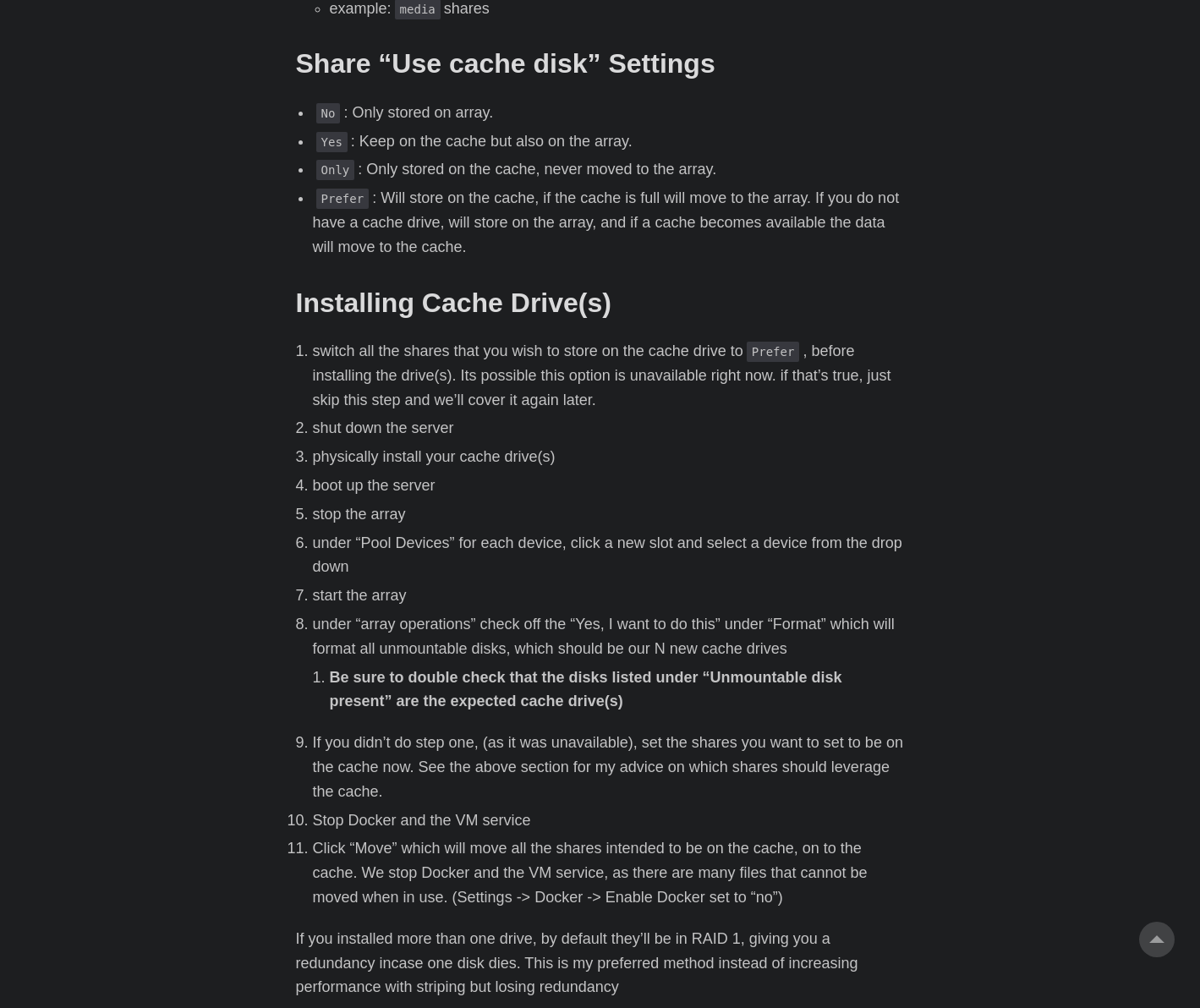
scroll to position [1691, 0]
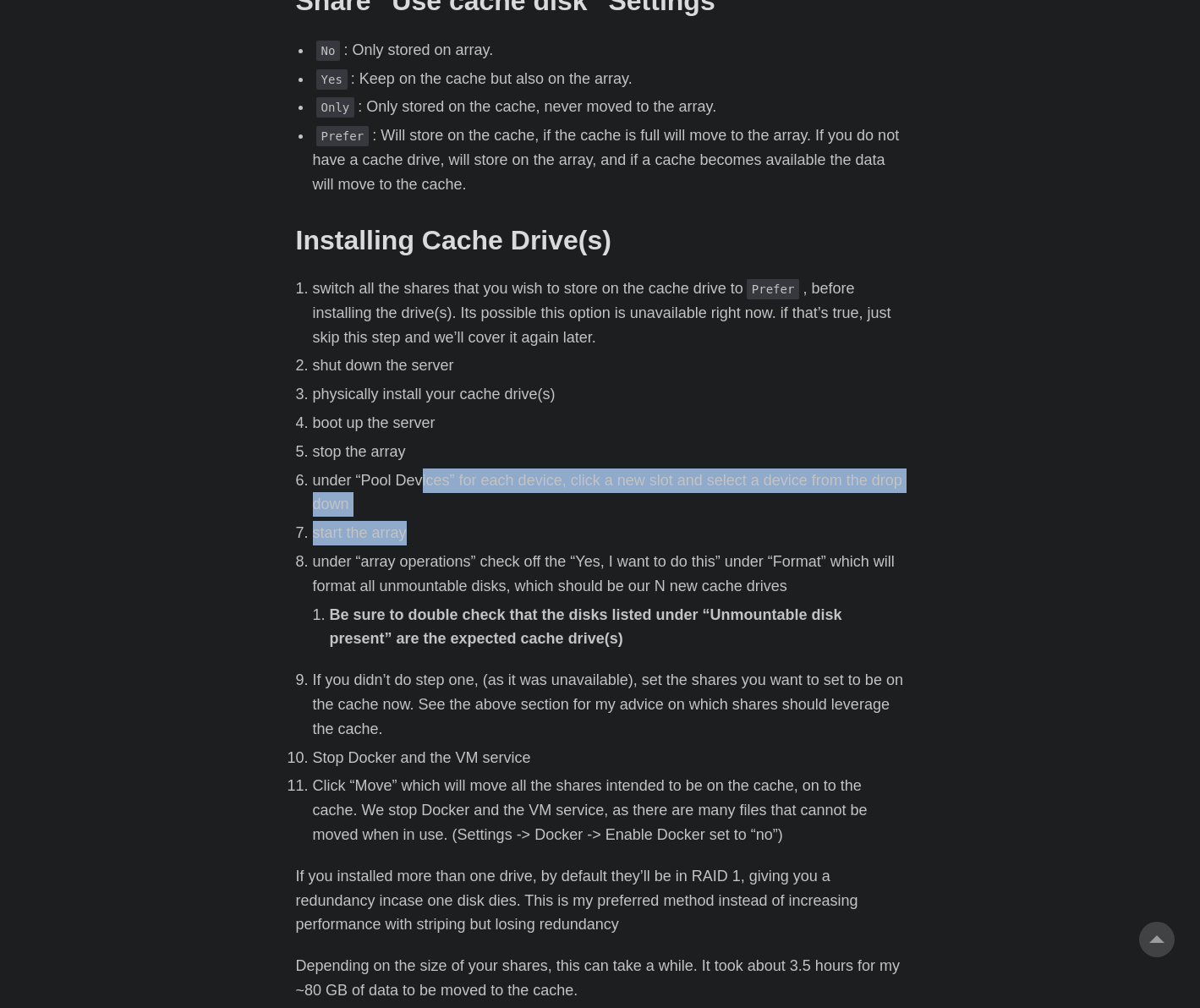
drag, startPoint x: 423, startPoint y: 478, endPoint x: 575, endPoint y: 530, distance: 160.6
click at [575, 530] on ol "switch all the shares that you wish to store on the cache drive to Prefer , bef…" at bounding box center [600, 562] width 609 height 571
click at [575, 530] on li "start the array" at bounding box center [609, 533] width 592 height 24
drag, startPoint x: 550, startPoint y: 503, endPoint x: 611, endPoint y: 538, distance: 70.3
click at [611, 538] on ol "switch all the shares that you wish to store on the cache drive to Prefer , bef…" at bounding box center [600, 562] width 609 height 571
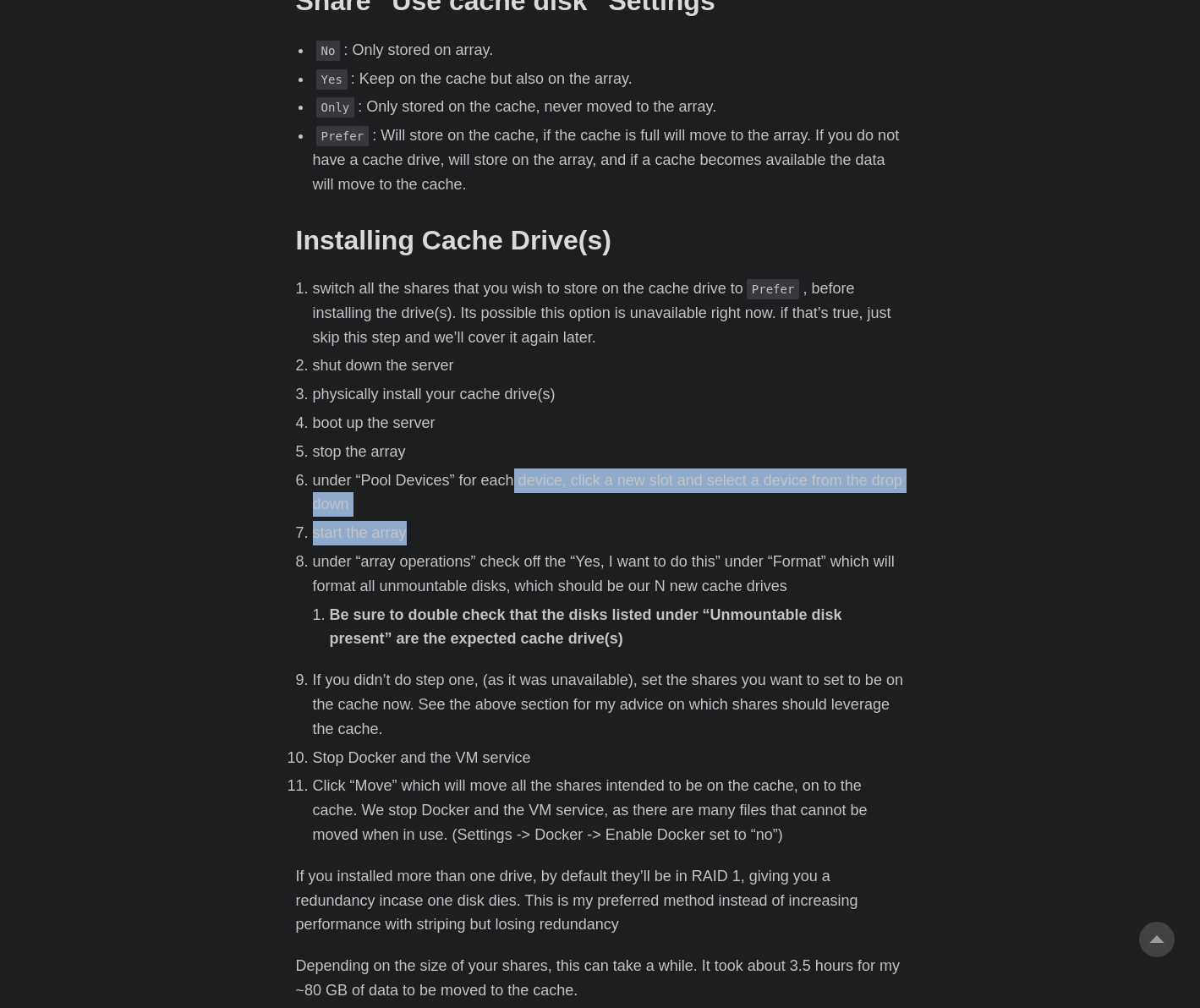
click at [611, 538] on li "start the array" at bounding box center [609, 533] width 592 height 24
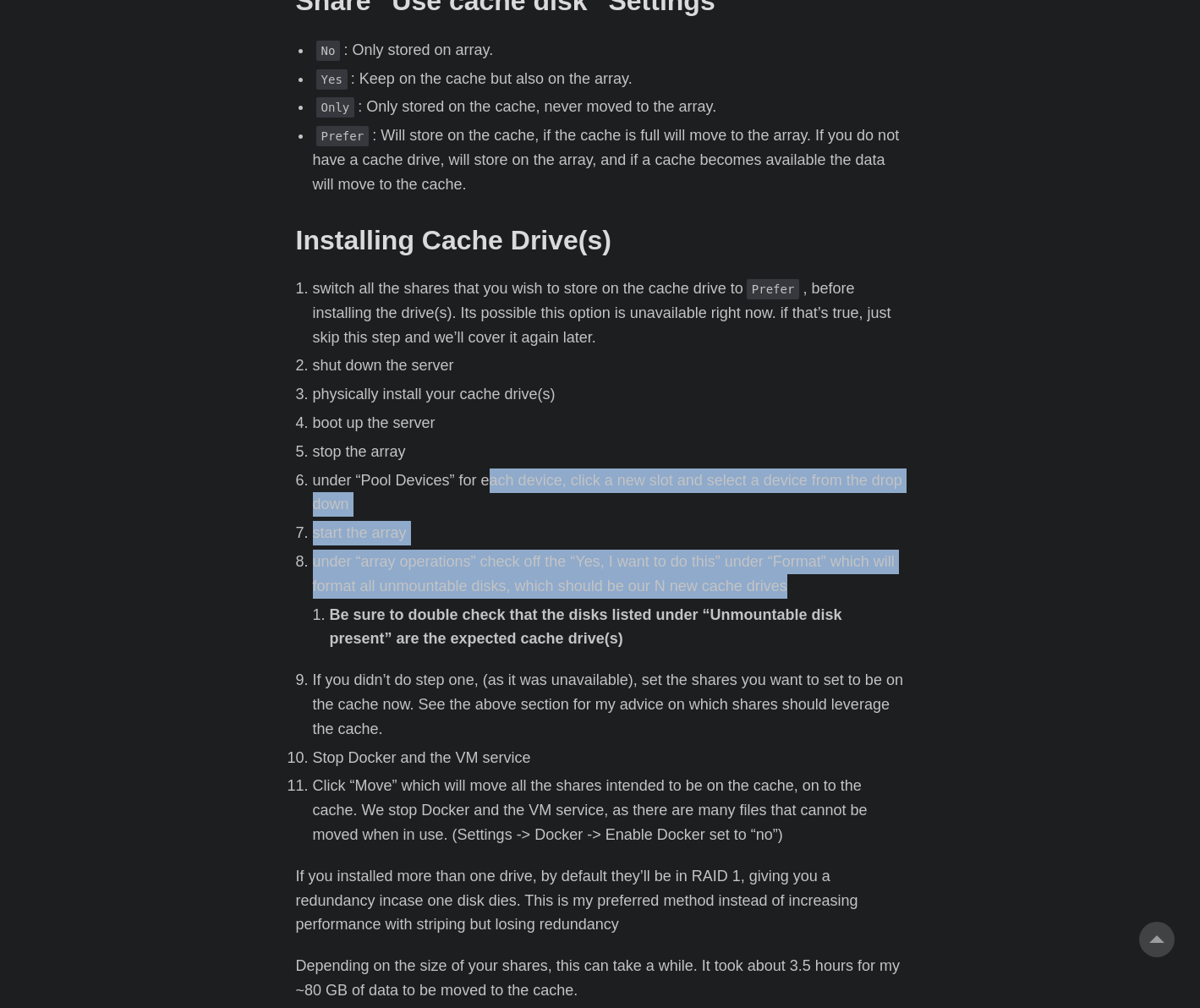
drag, startPoint x: 477, startPoint y: 482, endPoint x: 841, endPoint y: 587, distance: 378.8
click at [841, 587] on ol "switch all the shares that you wish to store on the cache drive to Prefer , bef…" at bounding box center [600, 562] width 609 height 571
click at [841, 587] on li "under “array operations” check off the “Yes, I want to do this” under “Format” …" at bounding box center [609, 600] width 592 height 102
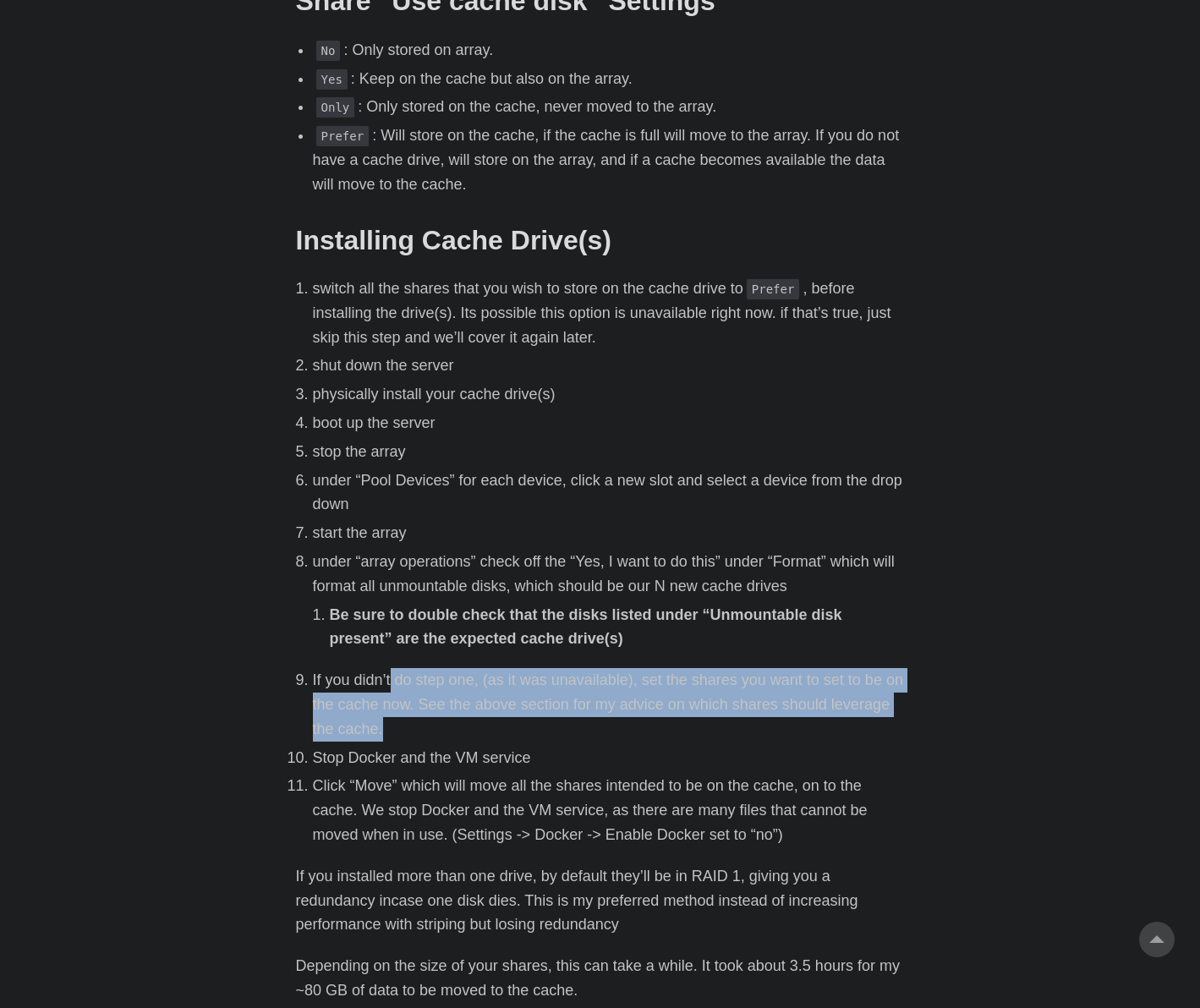
drag, startPoint x: 395, startPoint y: 683, endPoint x: 588, endPoint y: 734, distance: 199.6
click at [588, 734] on li "If you didn’t do step one, (as it was unavailable), set the shares you want to …" at bounding box center [609, 704] width 592 height 73
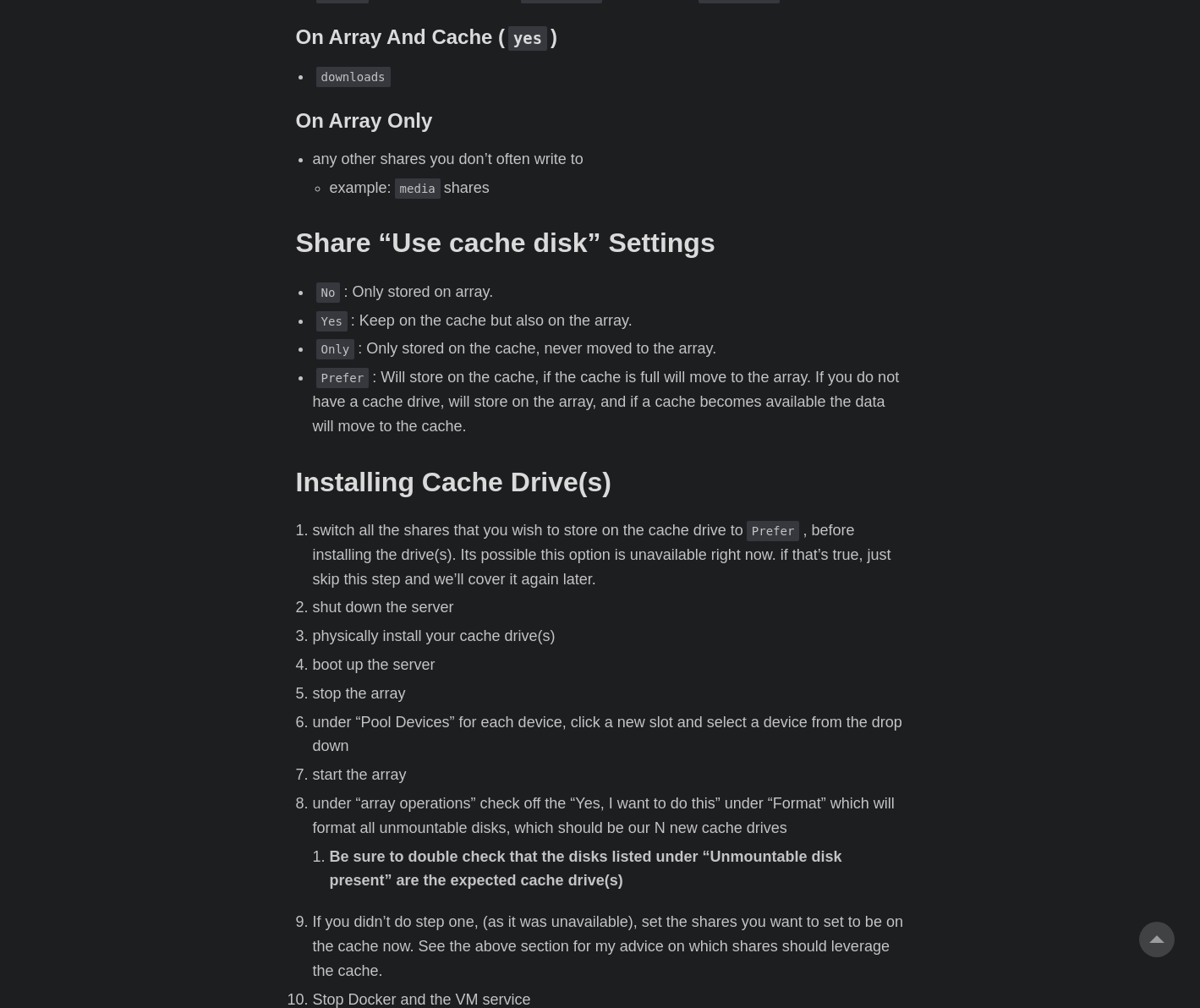
scroll to position [1141, 0]
